Goal: Task Accomplishment & Management: Manage account settings

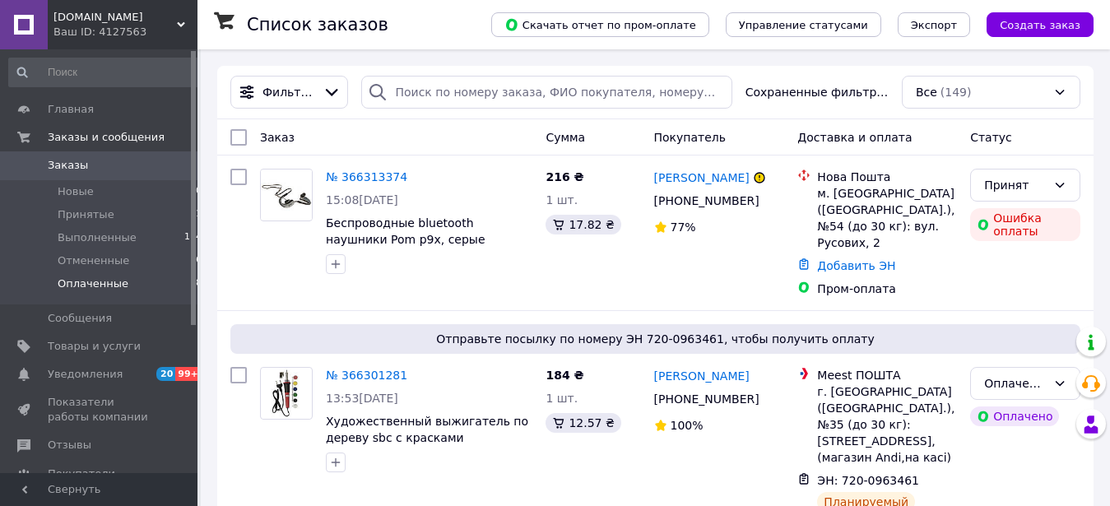
click at [99, 286] on span "Оплаченные" at bounding box center [93, 284] width 71 height 15
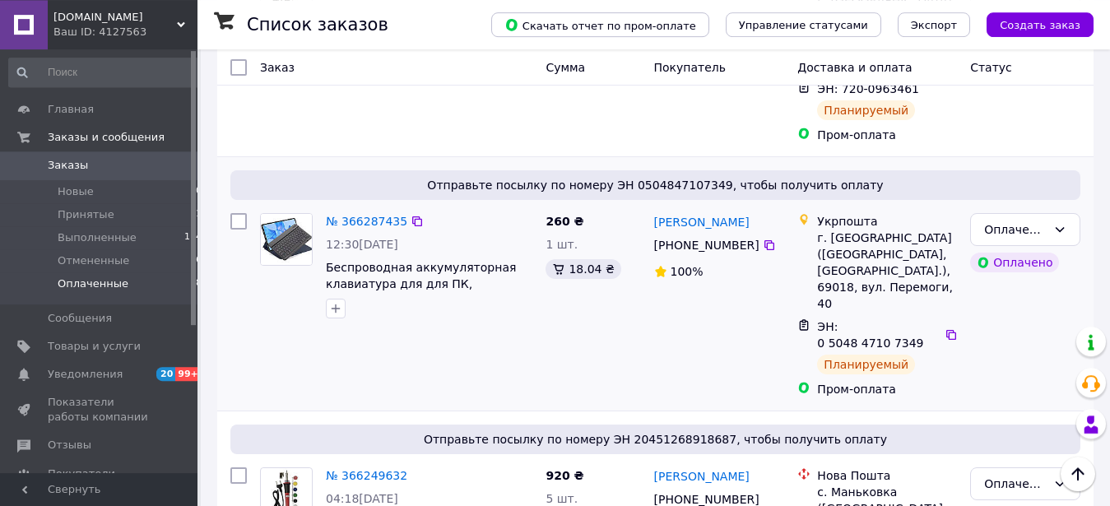
scroll to position [252, 0]
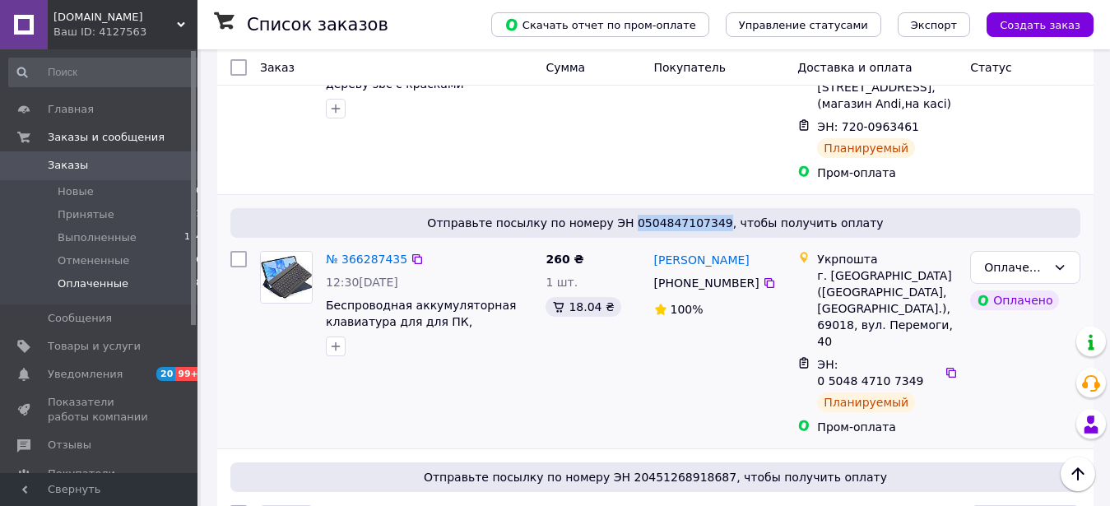
drag, startPoint x: 723, startPoint y: 224, endPoint x: 645, endPoint y: 225, distance: 77.4
click at [645, 225] on span "Отправьте посылку по номеру ЭН 0504847107349, чтобы получить оплату" at bounding box center [655, 223] width 837 height 16
copy span "0504847107349"
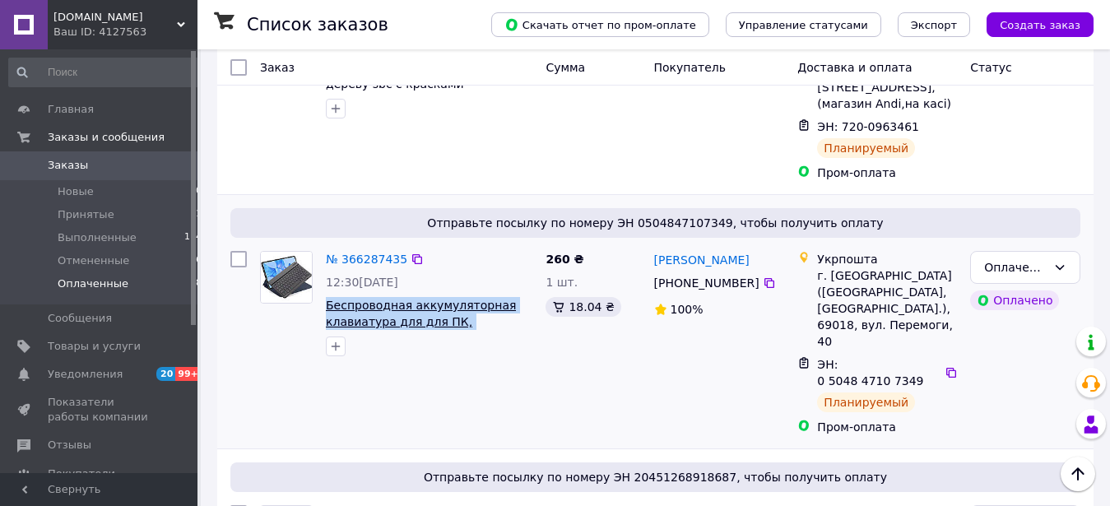
drag, startPoint x: 514, startPoint y: 323, endPoint x: 328, endPoint y: 302, distance: 187.1
click at [328, 302] on span "Беспроводная аккумуляторная клавиатура для для ПК, телефона, планшета, ноутбука…" at bounding box center [429, 313] width 207 height 33
copy span "Беспроводная аккумуляторная клавиатура для для ПК, телефона,"
click at [765, 284] on icon at bounding box center [770, 283] width 10 height 10
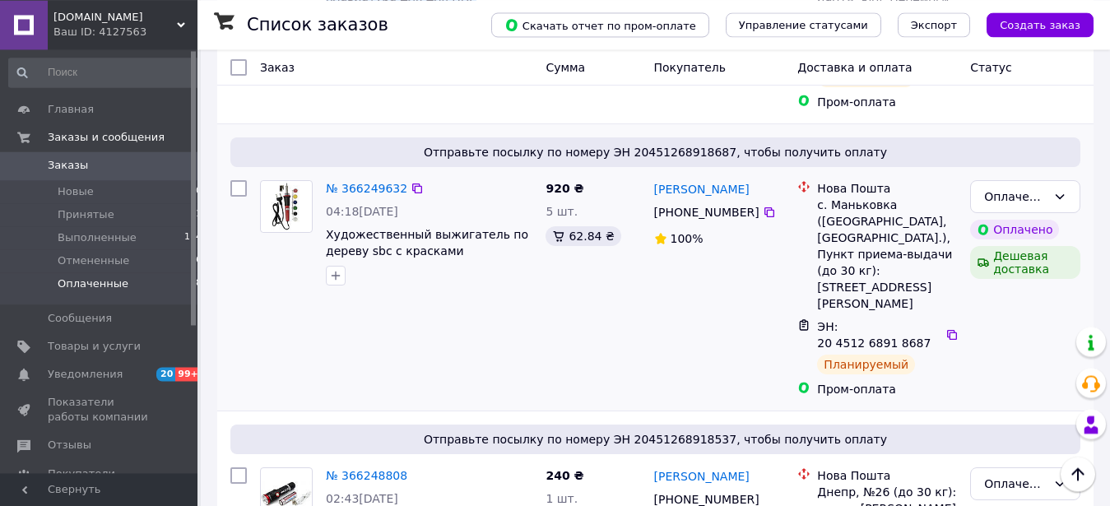
scroll to position [588, 0]
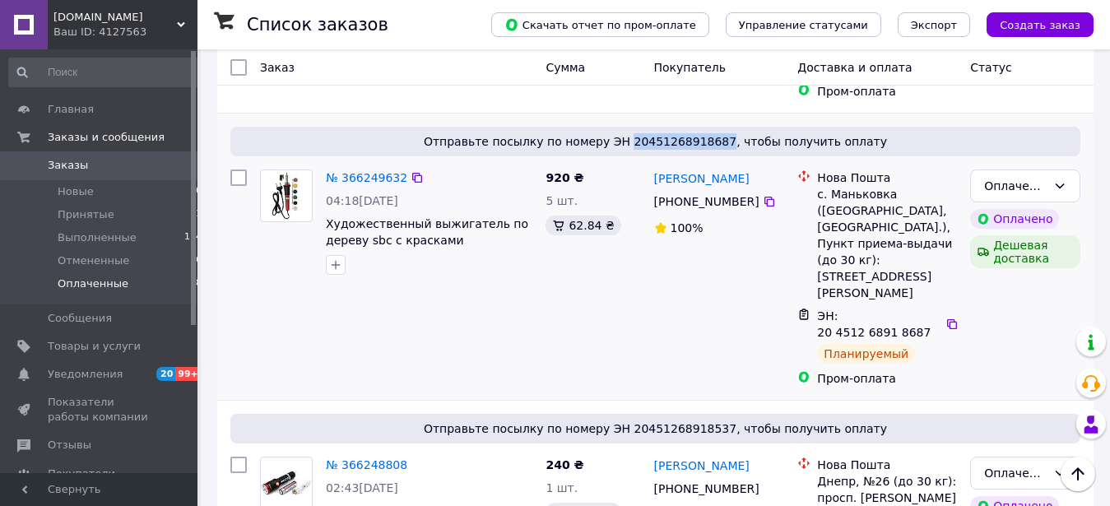
drag, startPoint x: 726, startPoint y: 110, endPoint x: 638, endPoint y: 114, distance: 88.2
click at [638, 133] on span "Отправьте посылку по номеру ЭН 20451268918687, чтобы получить оплату" at bounding box center [655, 141] width 837 height 16
copy span "20451268918687"
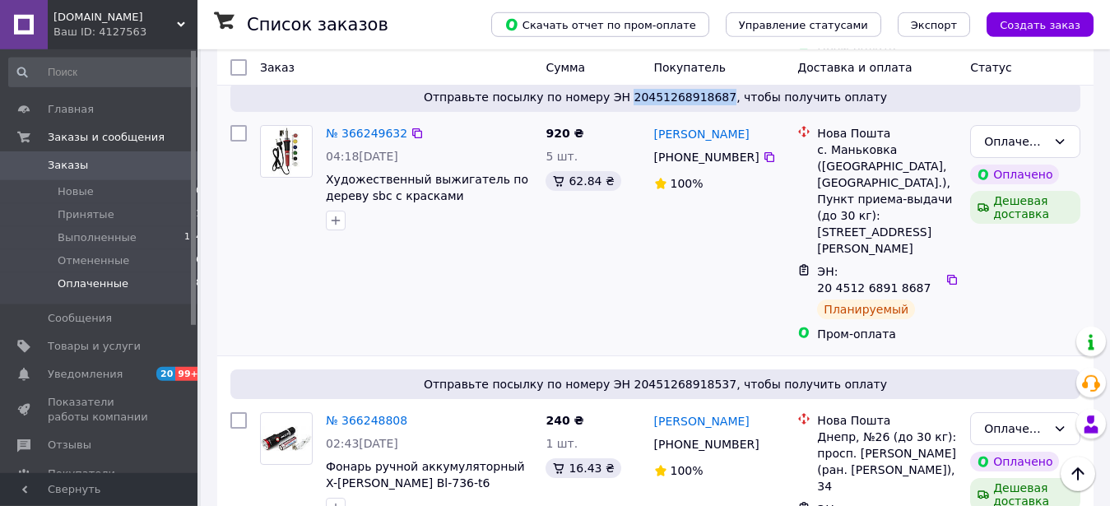
scroll to position [672, 0]
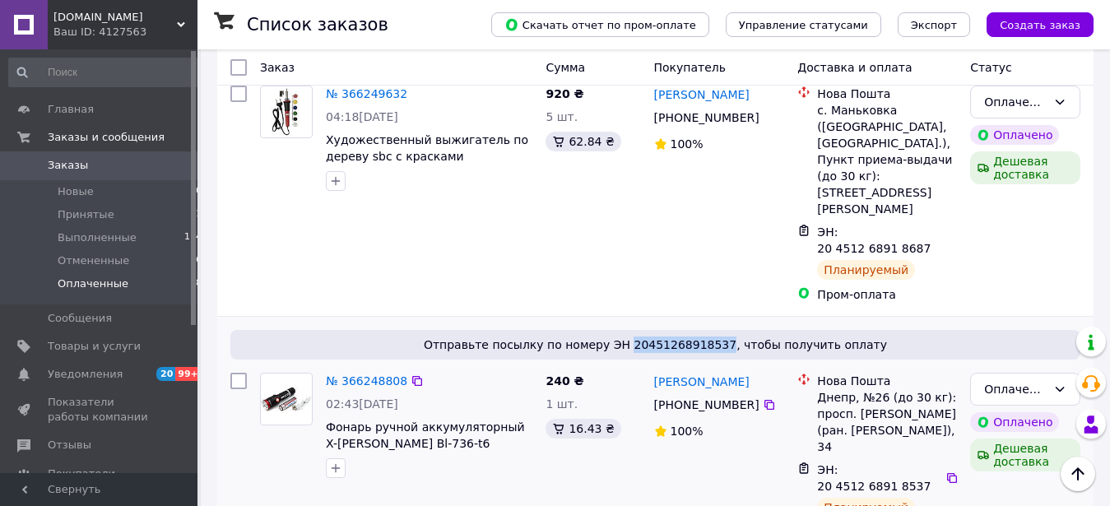
drag, startPoint x: 723, startPoint y: 249, endPoint x: 640, endPoint y: 251, distance: 83.2
click at [640, 337] on span "Отправьте посылку по номеру ЭН 20451268918537, чтобы получить оплату" at bounding box center [655, 345] width 837 height 16
copy span "20451268918537"
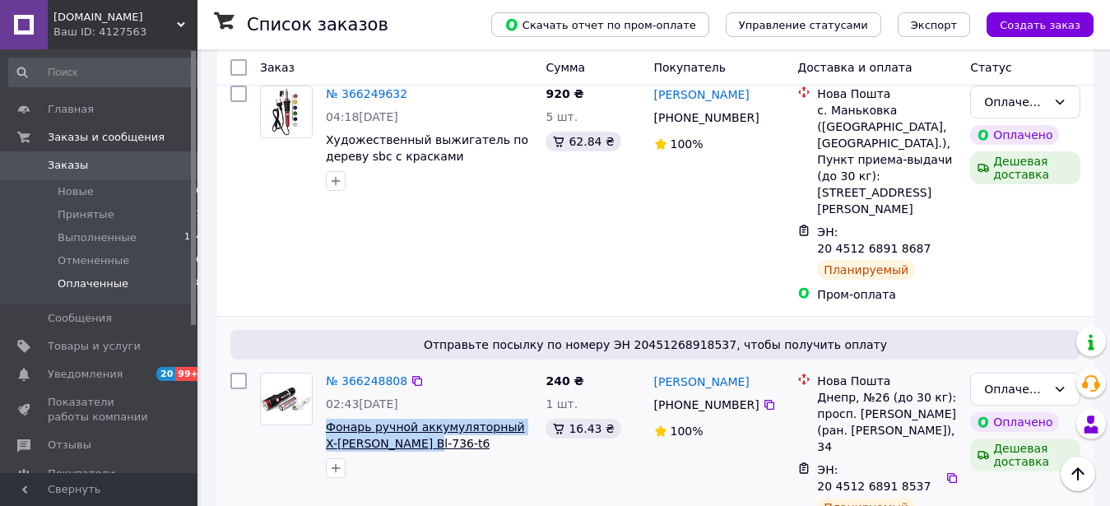
drag, startPoint x: 426, startPoint y: 345, endPoint x: 330, endPoint y: 331, distance: 97.3
click at [330, 419] on span "Фонарь ручной аккумуляторный X-[PERSON_NAME] Bl-736-t6" at bounding box center [429, 435] width 207 height 33
copy span "Фонарь ручной аккумуляторный X-[PERSON_NAME] Bl-736-t6"
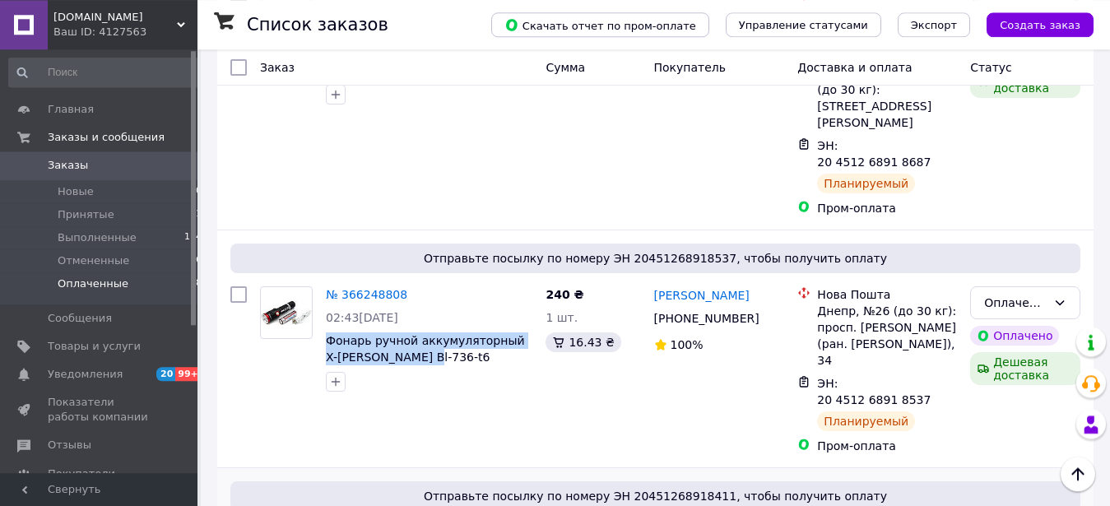
scroll to position [840, 0]
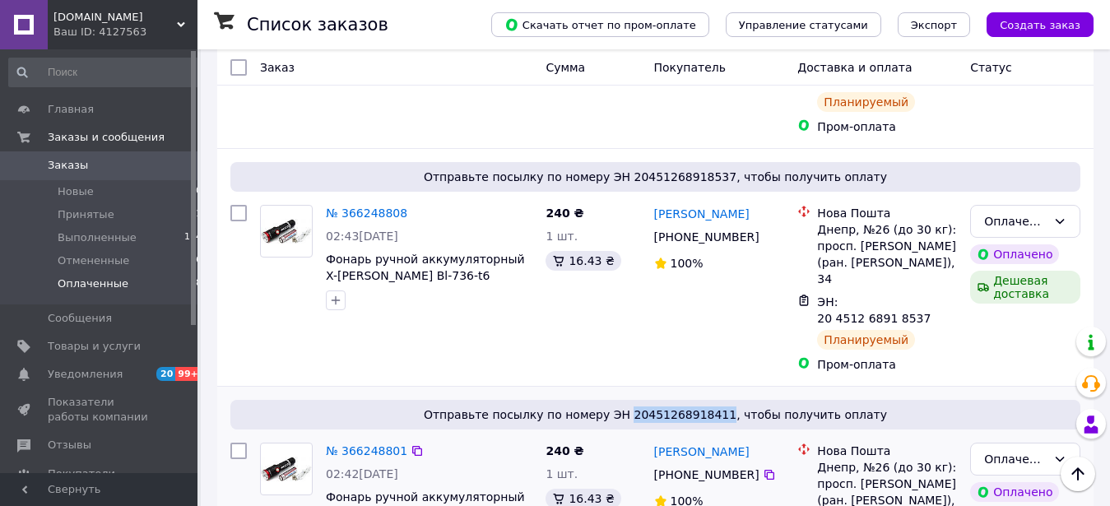
drag, startPoint x: 724, startPoint y: 278, endPoint x: 641, endPoint y: 286, distance: 83.5
click at [641, 407] on span "Отправьте посылку по номеру ЭН 20451268918411, чтобы получить оплату" at bounding box center [655, 415] width 837 height 16
copy span "20451268918411"
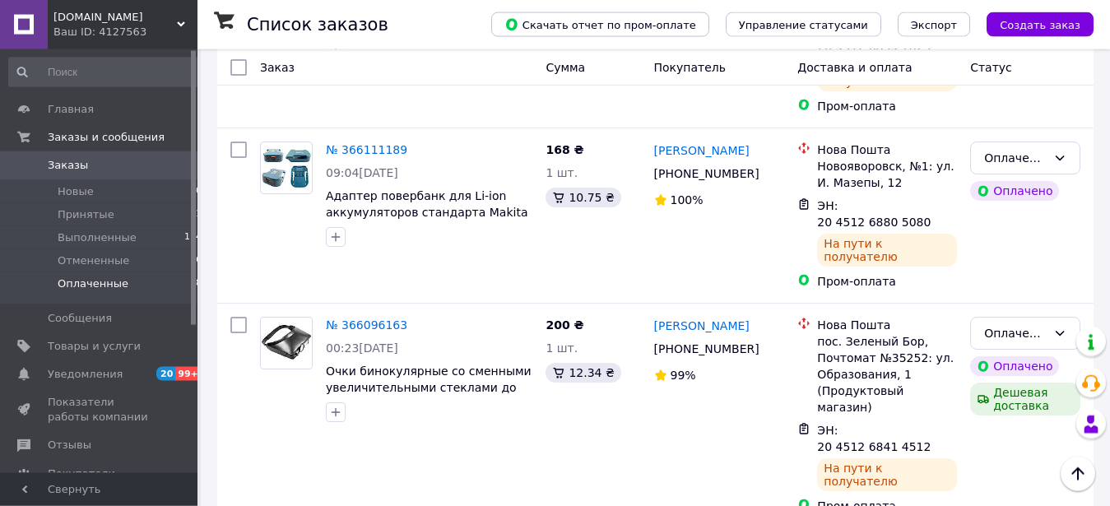
scroll to position [2435, 0]
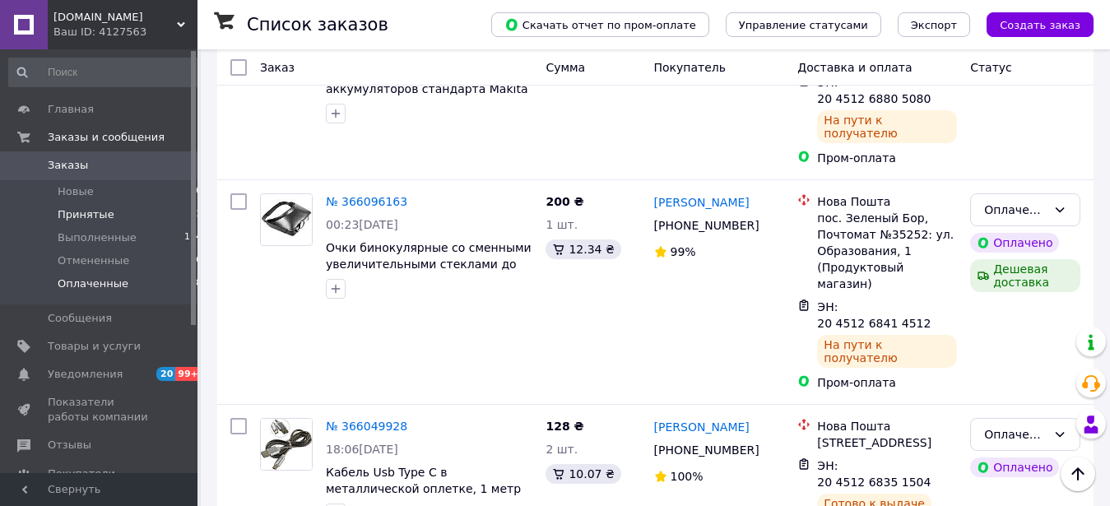
click at [89, 218] on span "Принятые" at bounding box center [86, 214] width 57 height 15
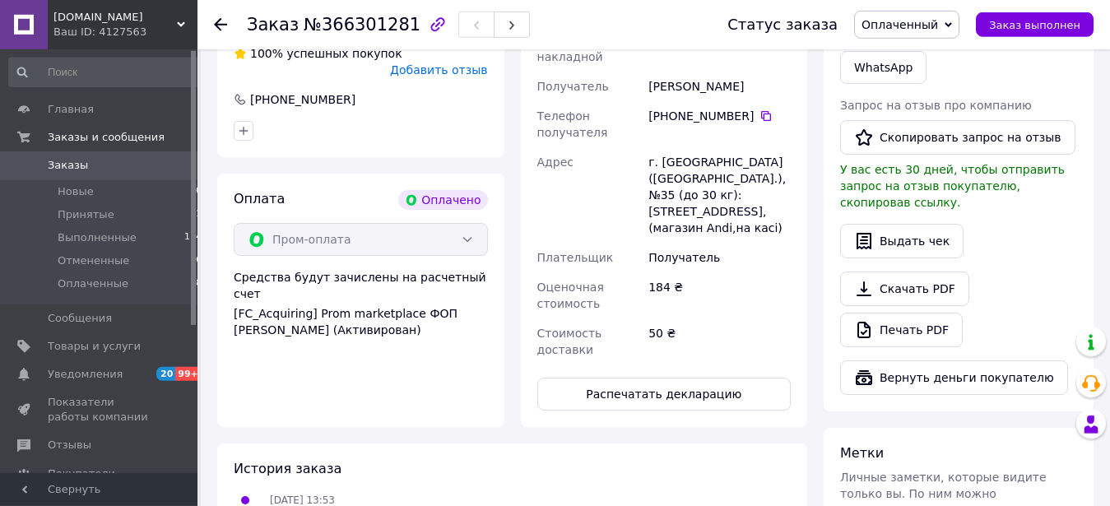
scroll to position [481, 0]
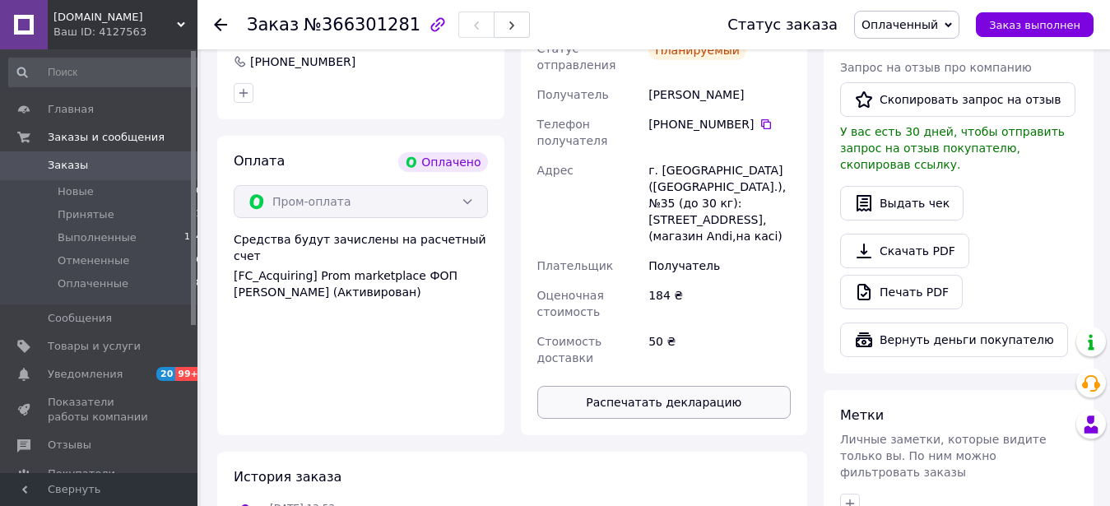
click at [706, 333] on div "50 ₴" at bounding box center [719, 350] width 149 height 46
click at [711, 386] on button "Распечатать декларацию" at bounding box center [664, 402] width 254 height 33
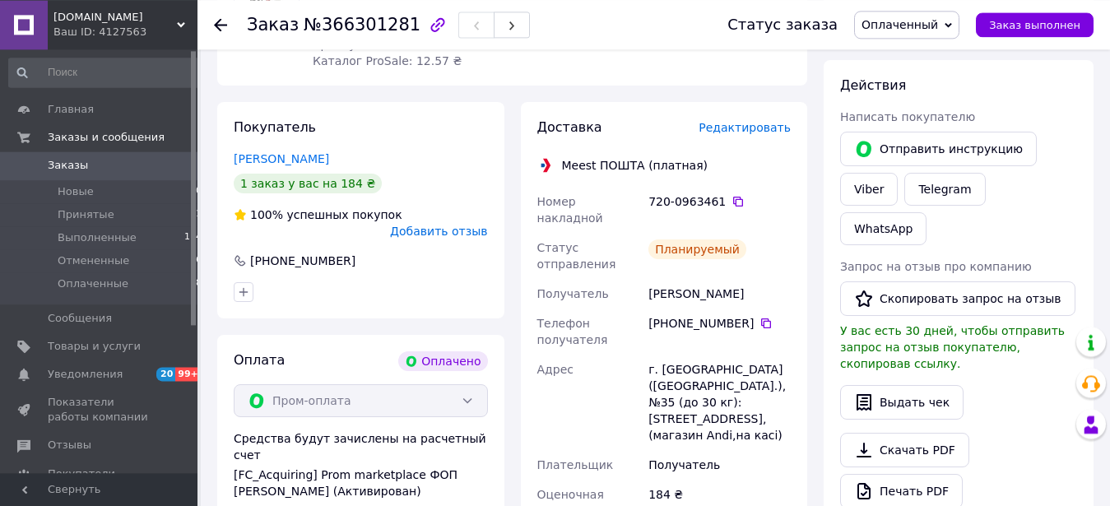
scroll to position [229, 0]
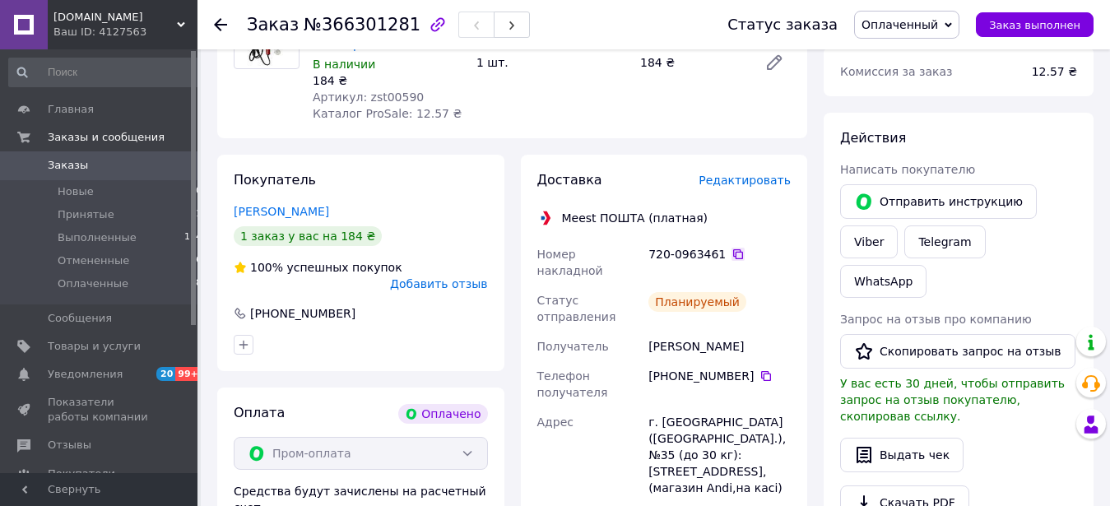
click at [733, 252] on icon at bounding box center [738, 254] width 10 height 10
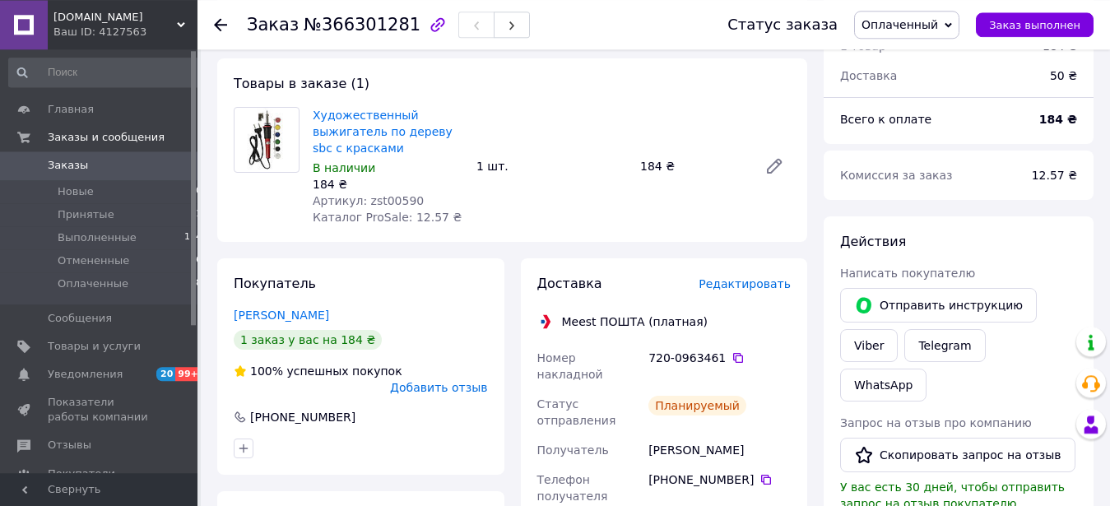
scroll to position [0, 0]
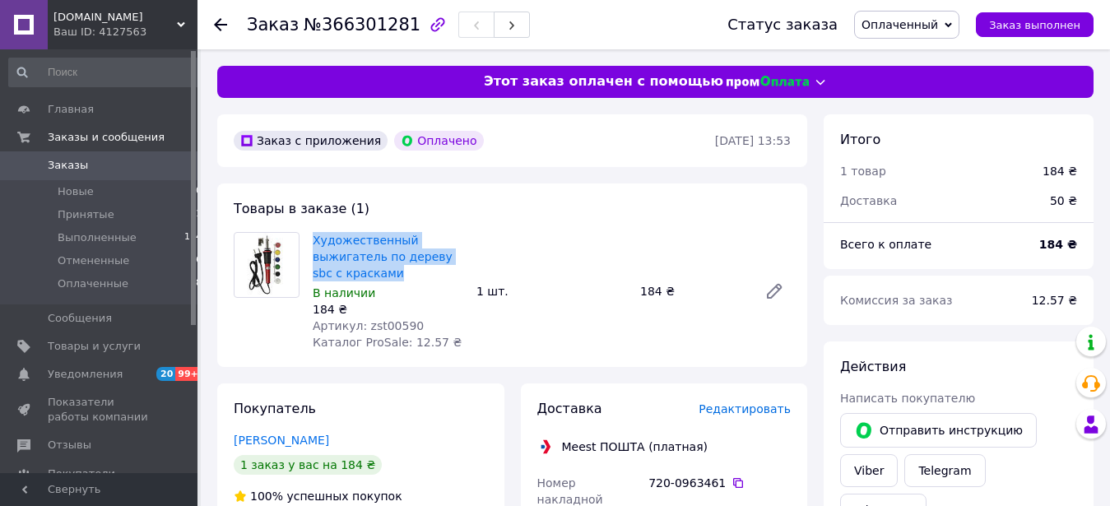
drag, startPoint x: 367, startPoint y: 277, endPoint x: 307, endPoint y: 235, distance: 72.8
click at [307, 235] on div "Художественный выжигатель по дереву sbc с красками В наличии 184 ₴ Артикул: zst…" at bounding box center [388, 291] width 164 height 125
copy link "Художественный выжигатель по дереву sbc с красками"
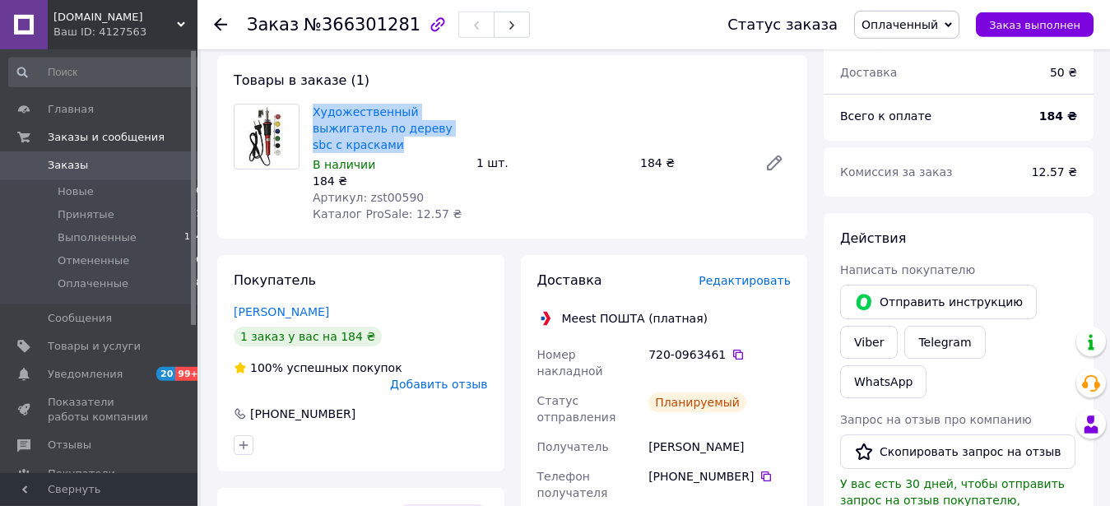
scroll to position [252, 0]
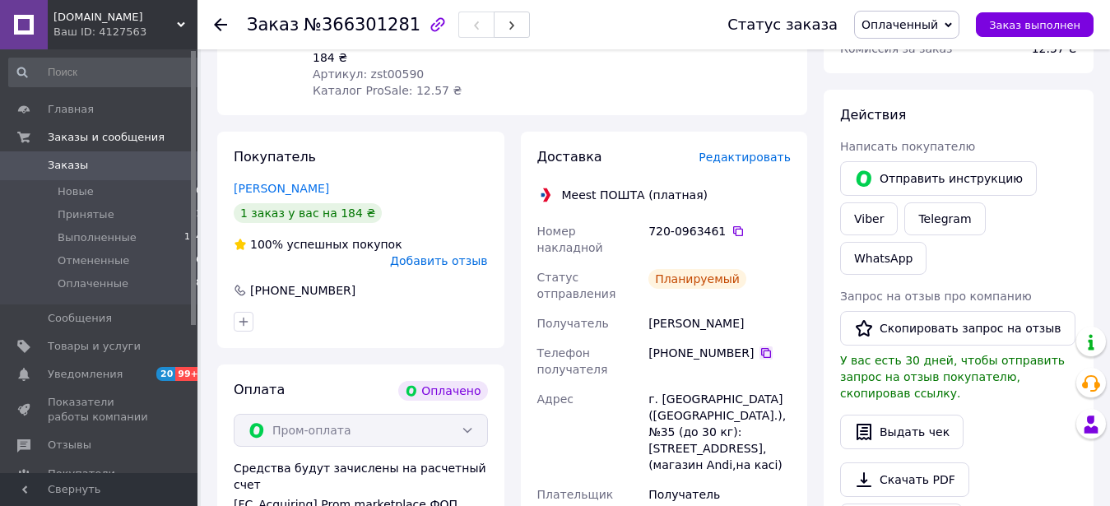
click at [760, 347] on icon at bounding box center [766, 353] width 13 height 13
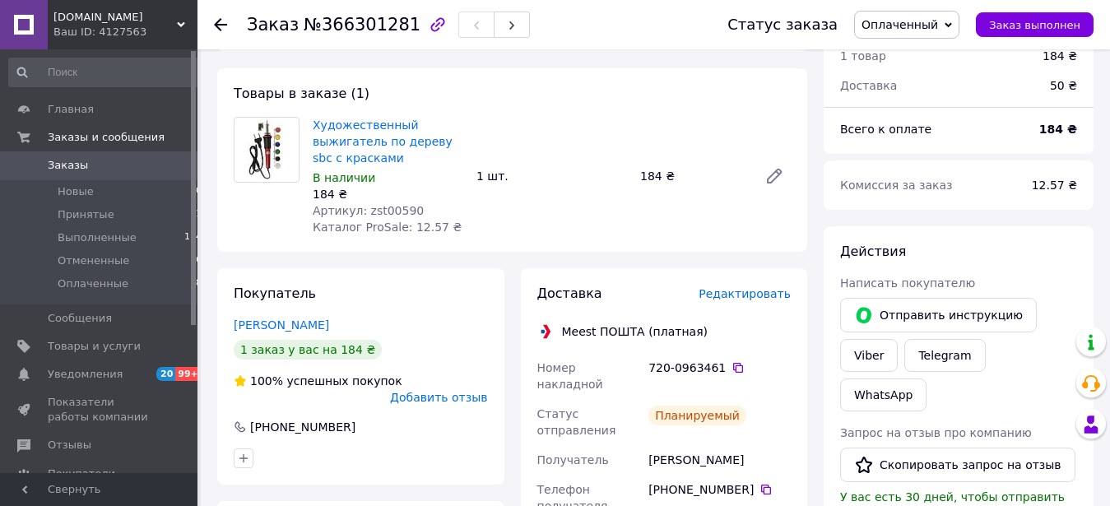
scroll to position [0, 0]
